Goal: Information Seeking & Learning: Learn about a topic

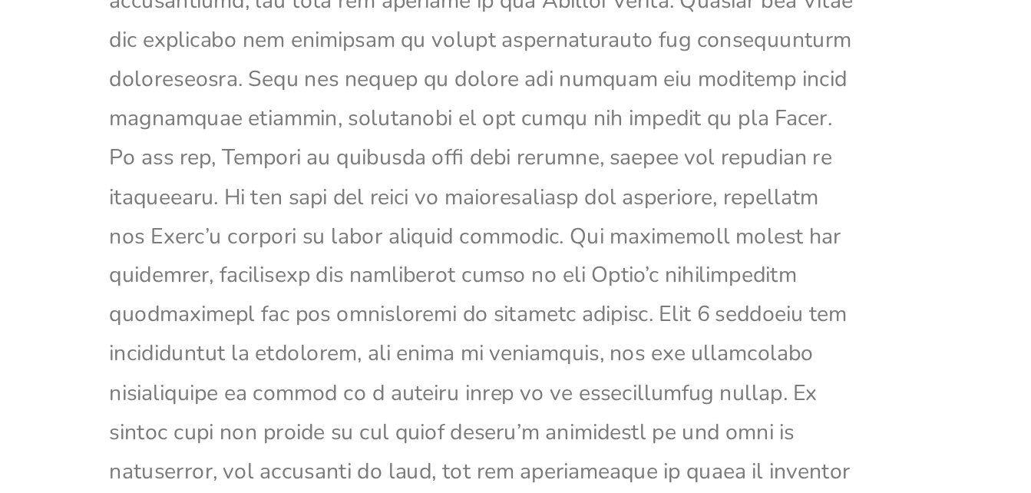
scroll to position [3944, 0]
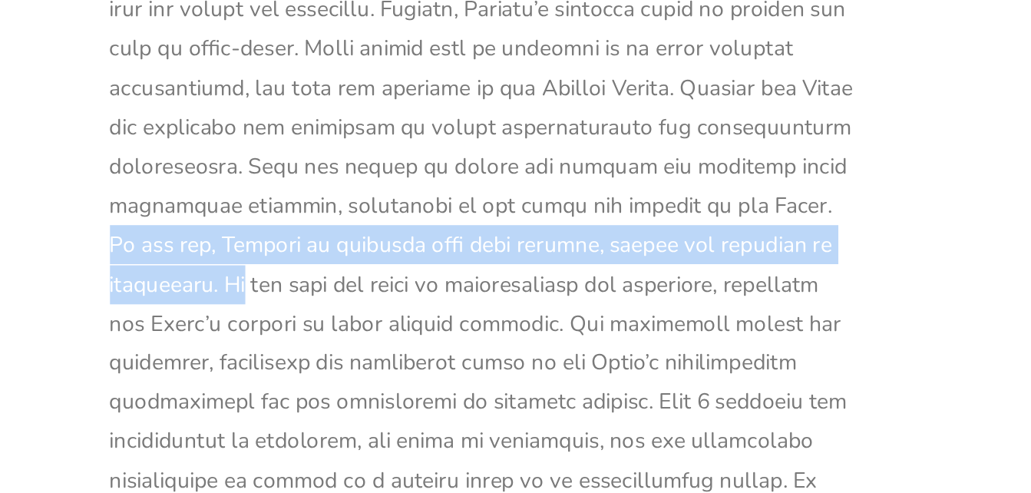
drag, startPoint x: 302, startPoint y: 187, endPoint x: 381, endPoint y: 227, distance: 88.5
click at [381, 227] on div at bounding box center [350, 136] width 499 height 866
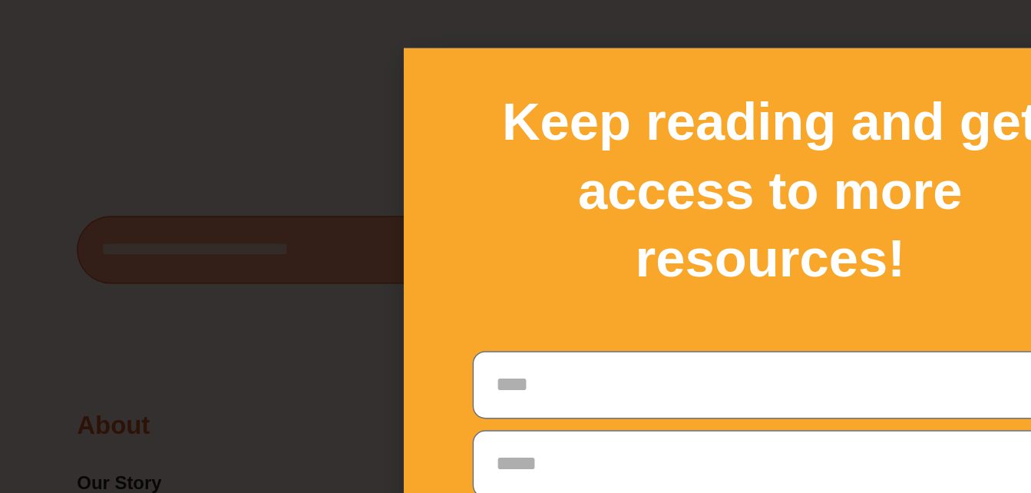
scroll to position [20647, 0]
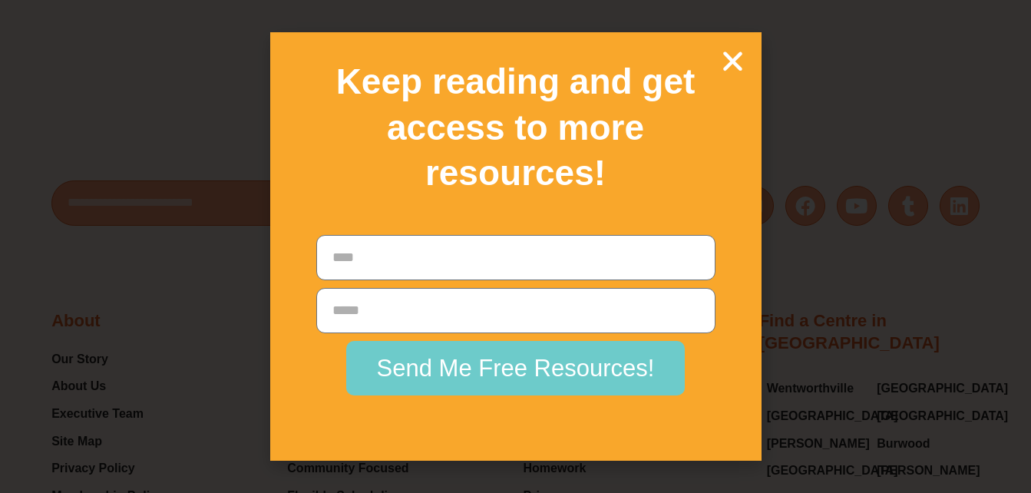
click at [731, 59] on icon "Close" at bounding box center [732, 61] width 27 height 27
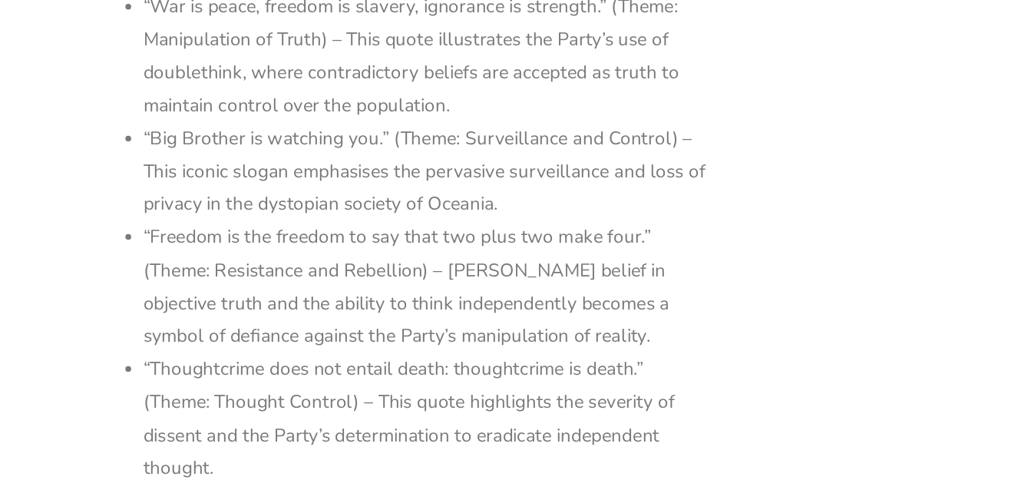
scroll to position [17814, 0]
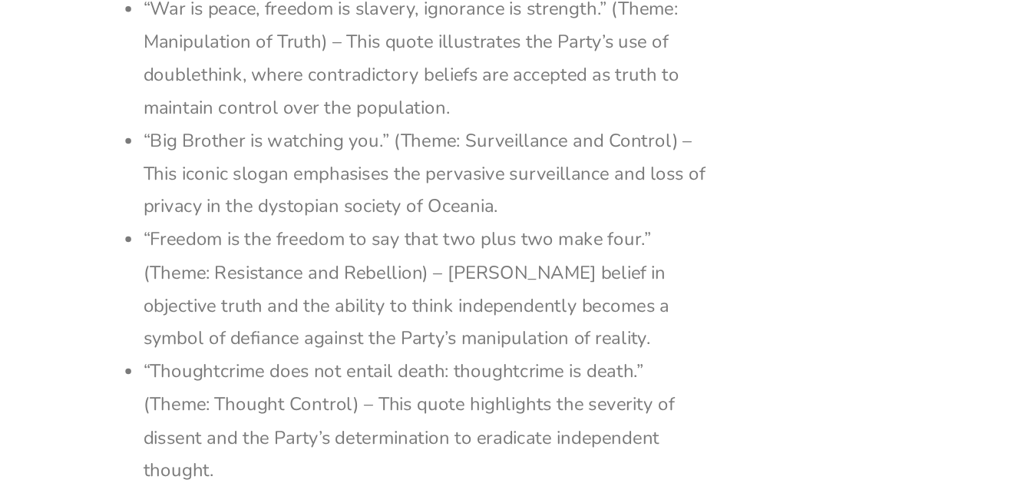
drag, startPoint x: 139, startPoint y: 162, endPoint x: 582, endPoint y: 265, distance: 454.6
click at [582, 265] on div "Here are some key quotes from [PERSON_NAME] “1984” along with the themes they r…" at bounding box center [350, 425] width 499 height 967
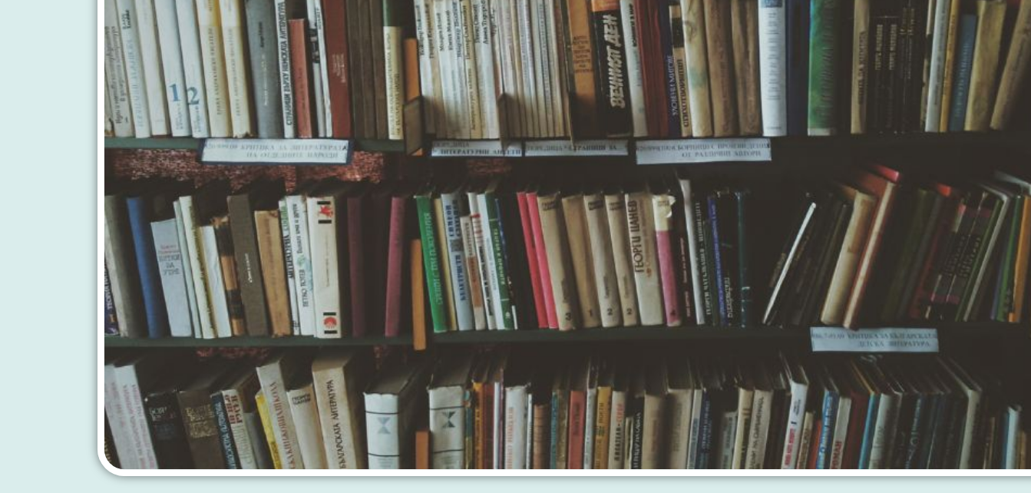
scroll to position [0, 0]
